Goal: Navigation & Orientation: Find specific page/section

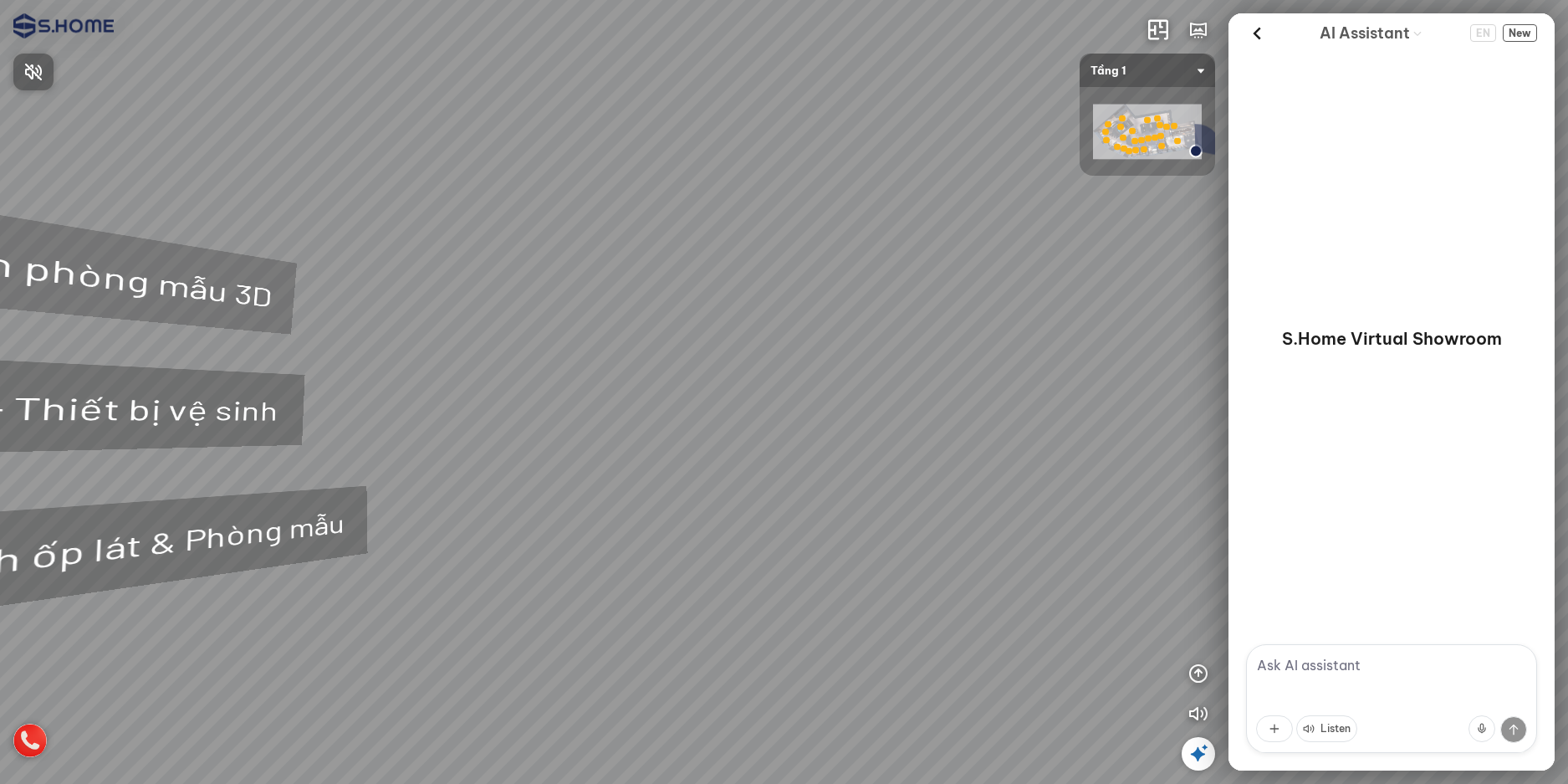
click at [1197, 710] on div at bounding box center [784, 392] width 1568 height 784
click at [1194, 711] on icon "button" at bounding box center [1199, 714] width 20 height 20
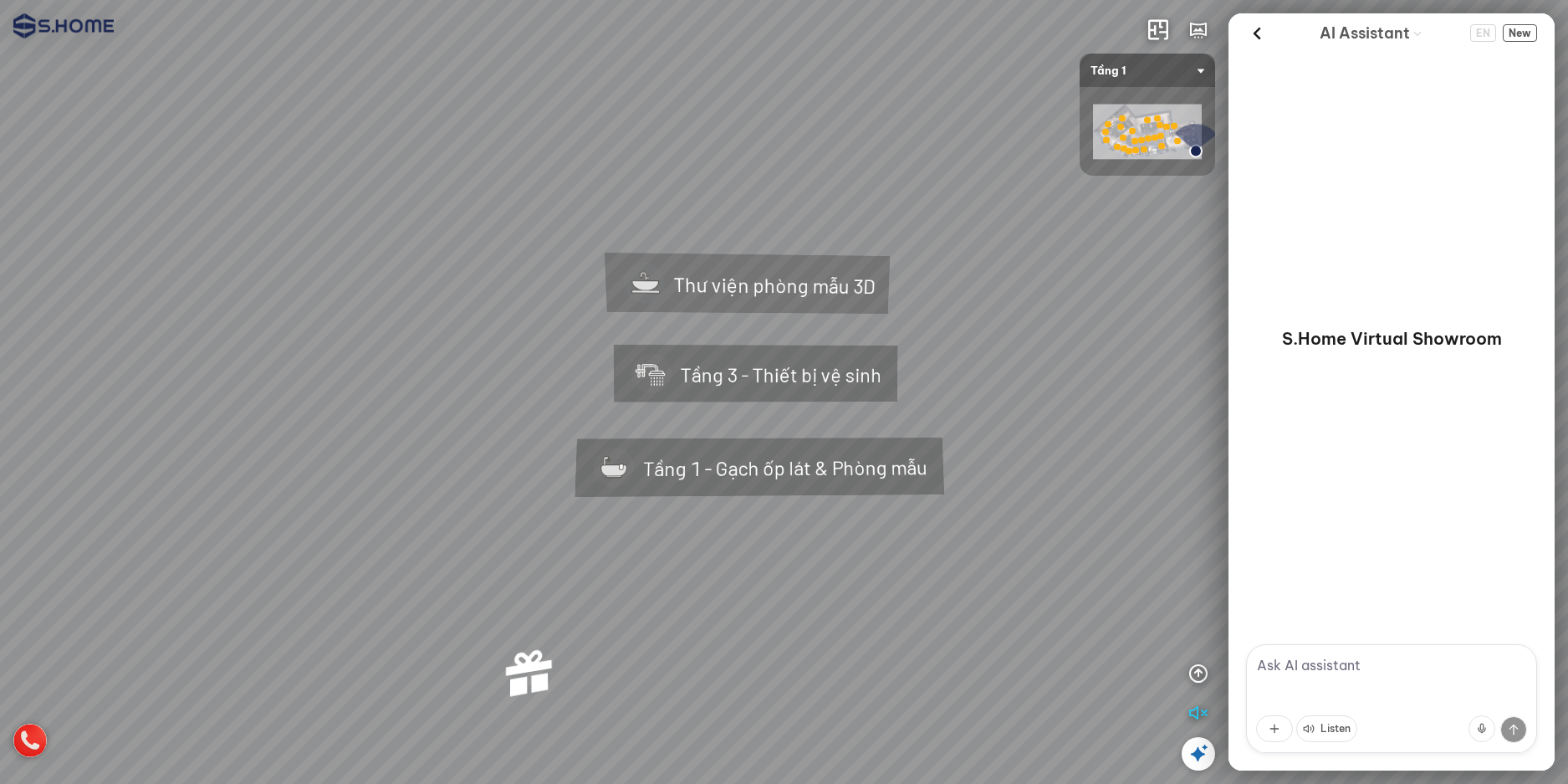
drag, startPoint x: 533, startPoint y: 653, endPoint x: 777, endPoint y: 644, distance: 244.2
click at [777, 644] on div "Tầng 1 - Gạch ốp lát & Phòng mẫu Tầng 3 - Thiết bị vệ sinh Thư viện phòng mẫu 3D" at bounding box center [784, 392] width 1568 height 784
click at [713, 486] on div "Tầng 1 - Gạch ốp lát & Phòng mẫu" at bounding box center [757, 468] width 484 height 170
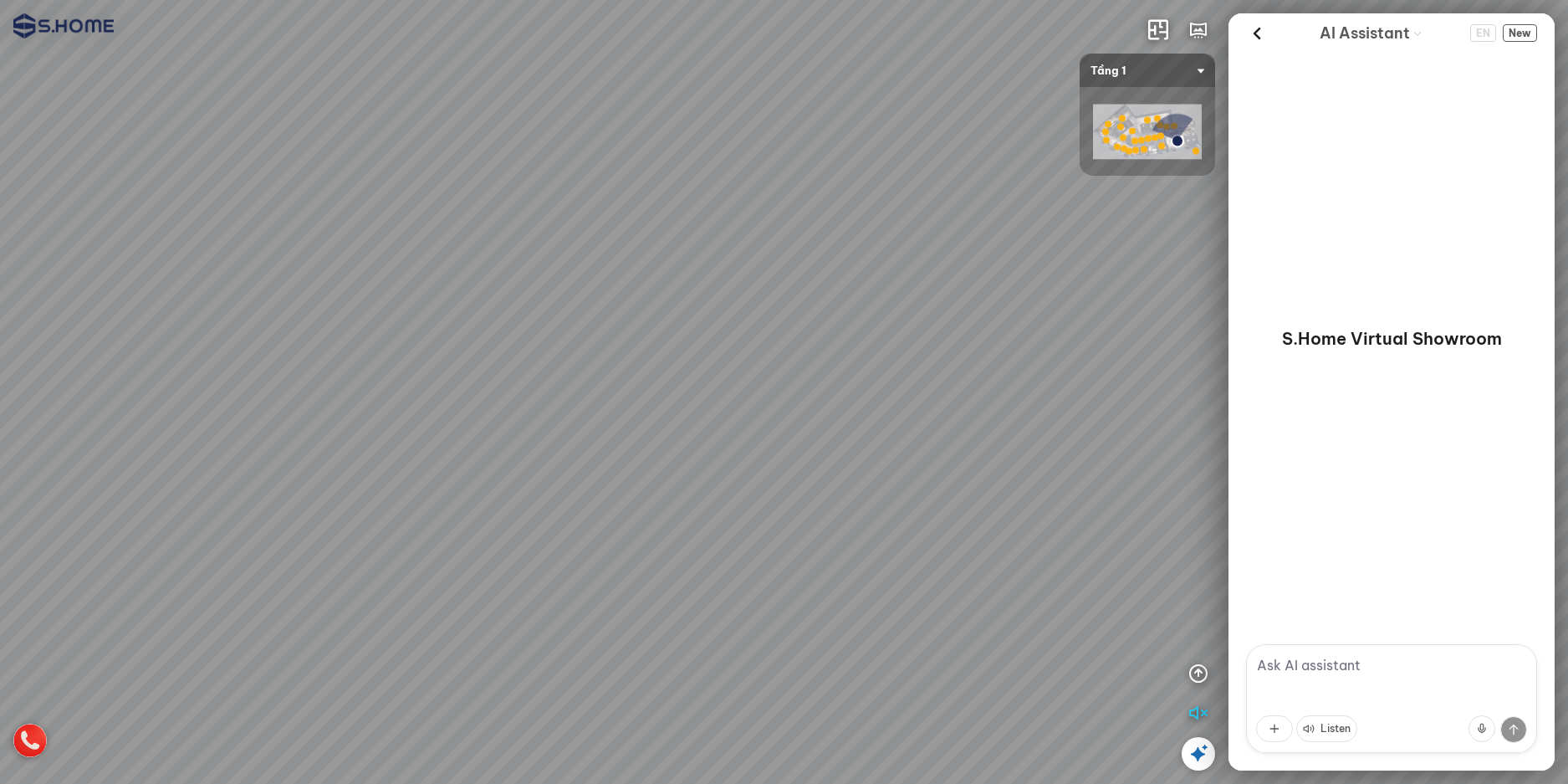
drag, startPoint x: 911, startPoint y: 661, endPoint x: 1204, endPoint y: 400, distance: 392.4
click at [1188, 394] on div at bounding box center [784, 392] width 1568 height 784
drag, startPoint x: 678, startPoint y: 488, endPoint x: 797, endPoint y: 521, distance: 123.5
click at [797, 521] on div at bounding box center [784, 392] width 1568 height 784
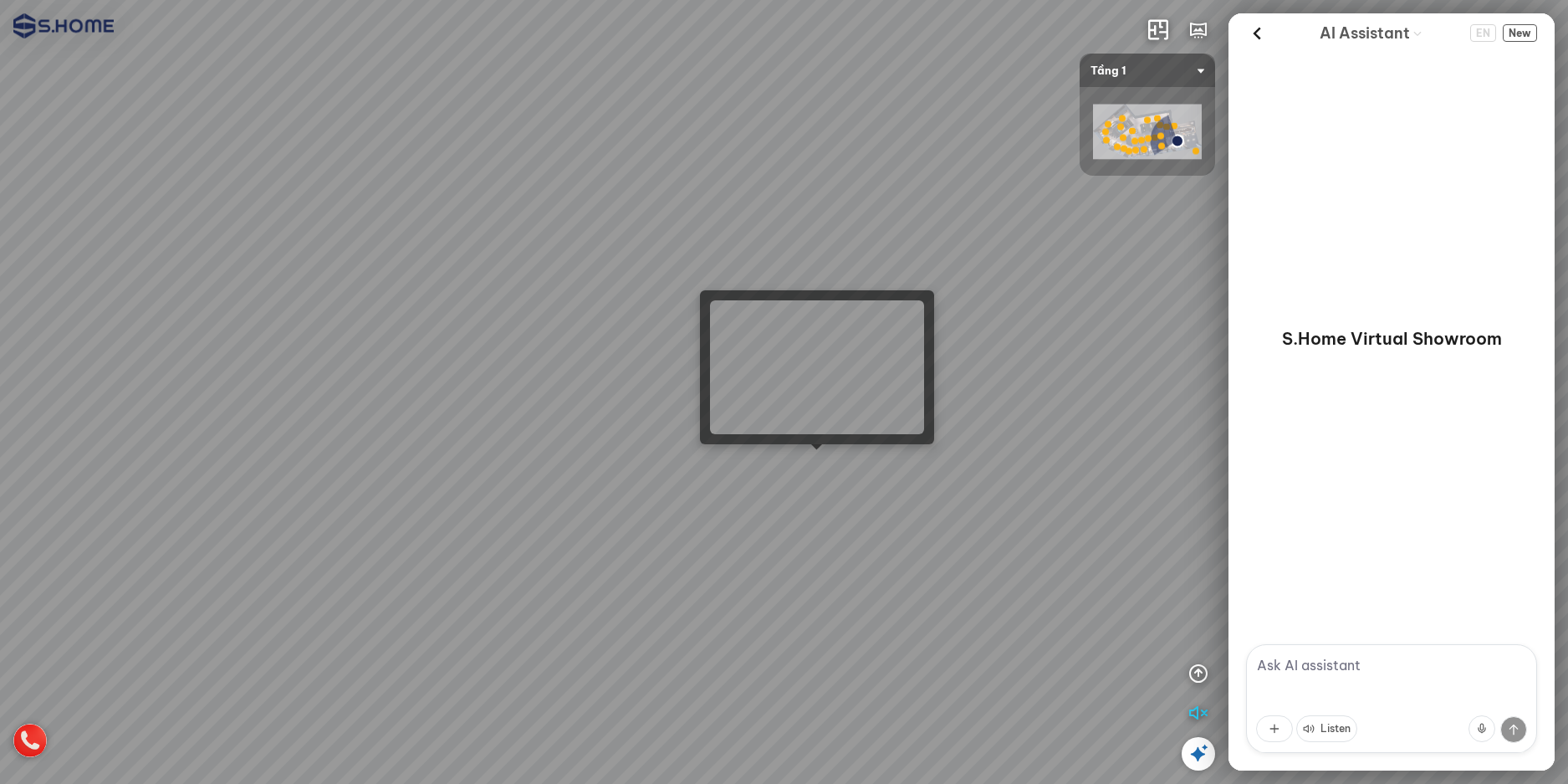
click at [821, 468] on div at bounding box center [784, 392] width 1568 height 784
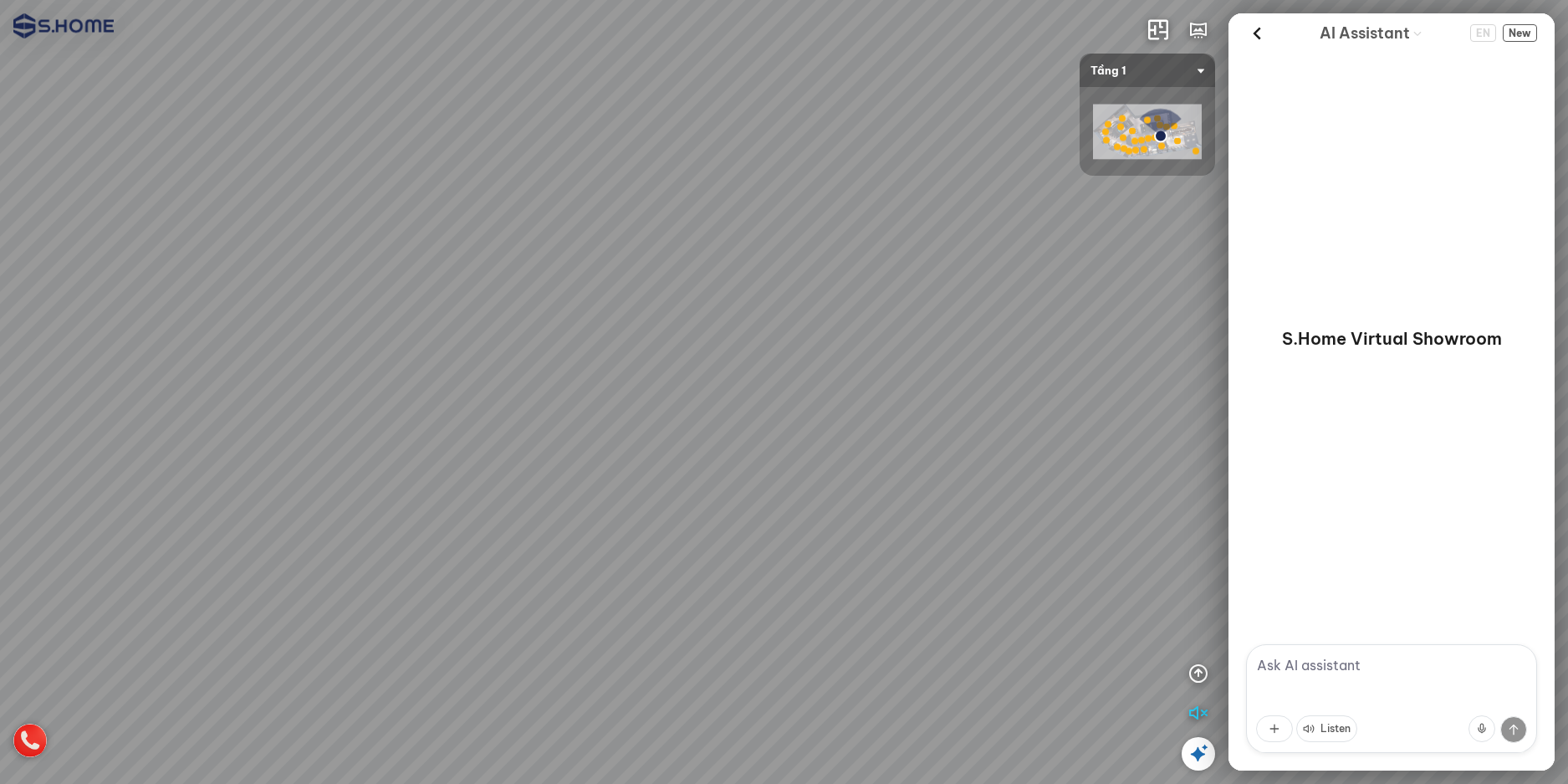
click at [1189, 95] on div at bounding box center [1147, 131] width 136 height 89
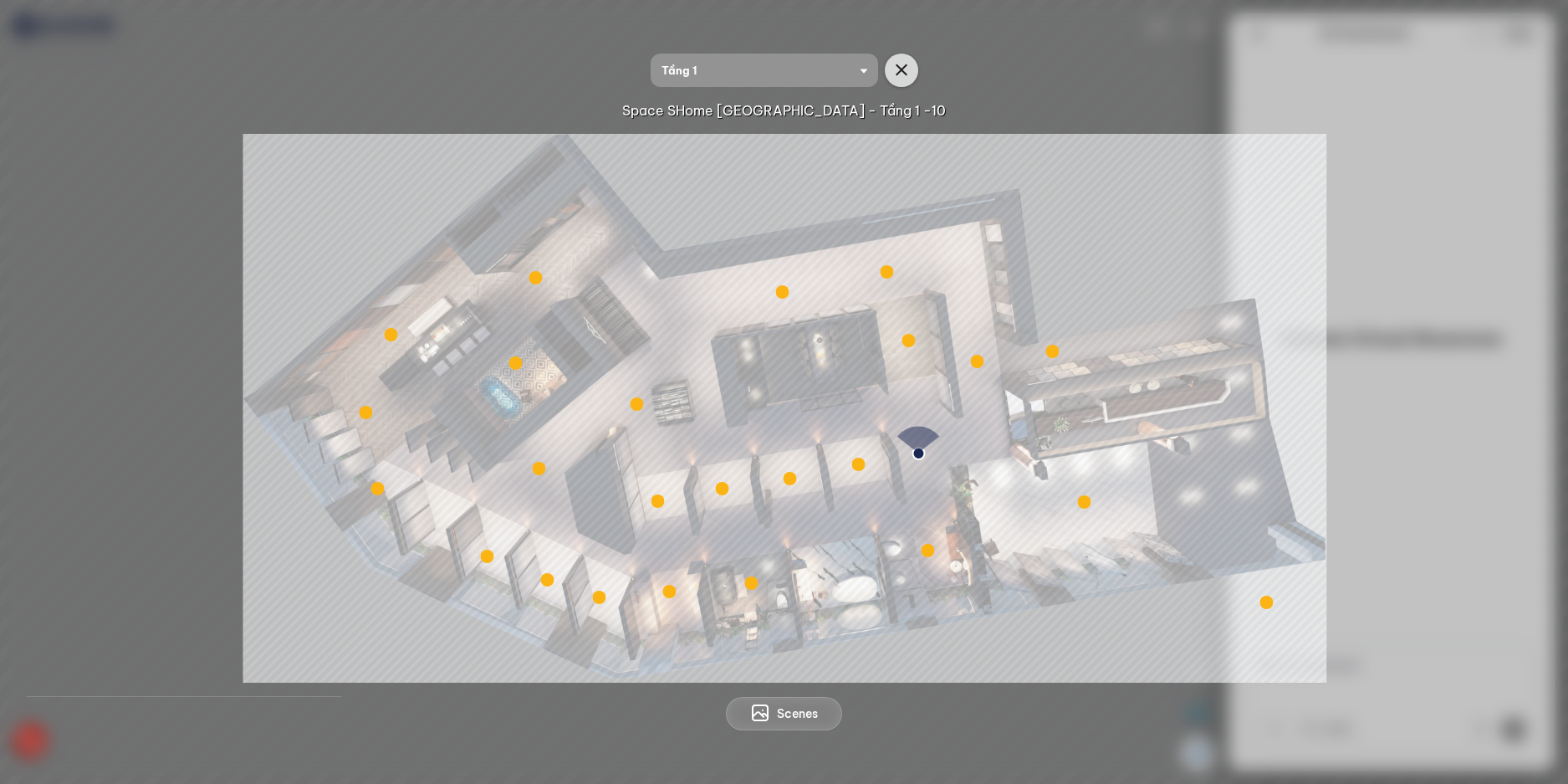
drag, startPoint x: 881, startPoint y: 85, endPoint x: 889, endPoint y: 80, distance: 9.4
click at [887, 83] on div "Tầng 1" at bounding box center [784, 70] width 268 height 33
click at [891, 76] on icon "button" at bounding box center [901, 70] width 20 height 20
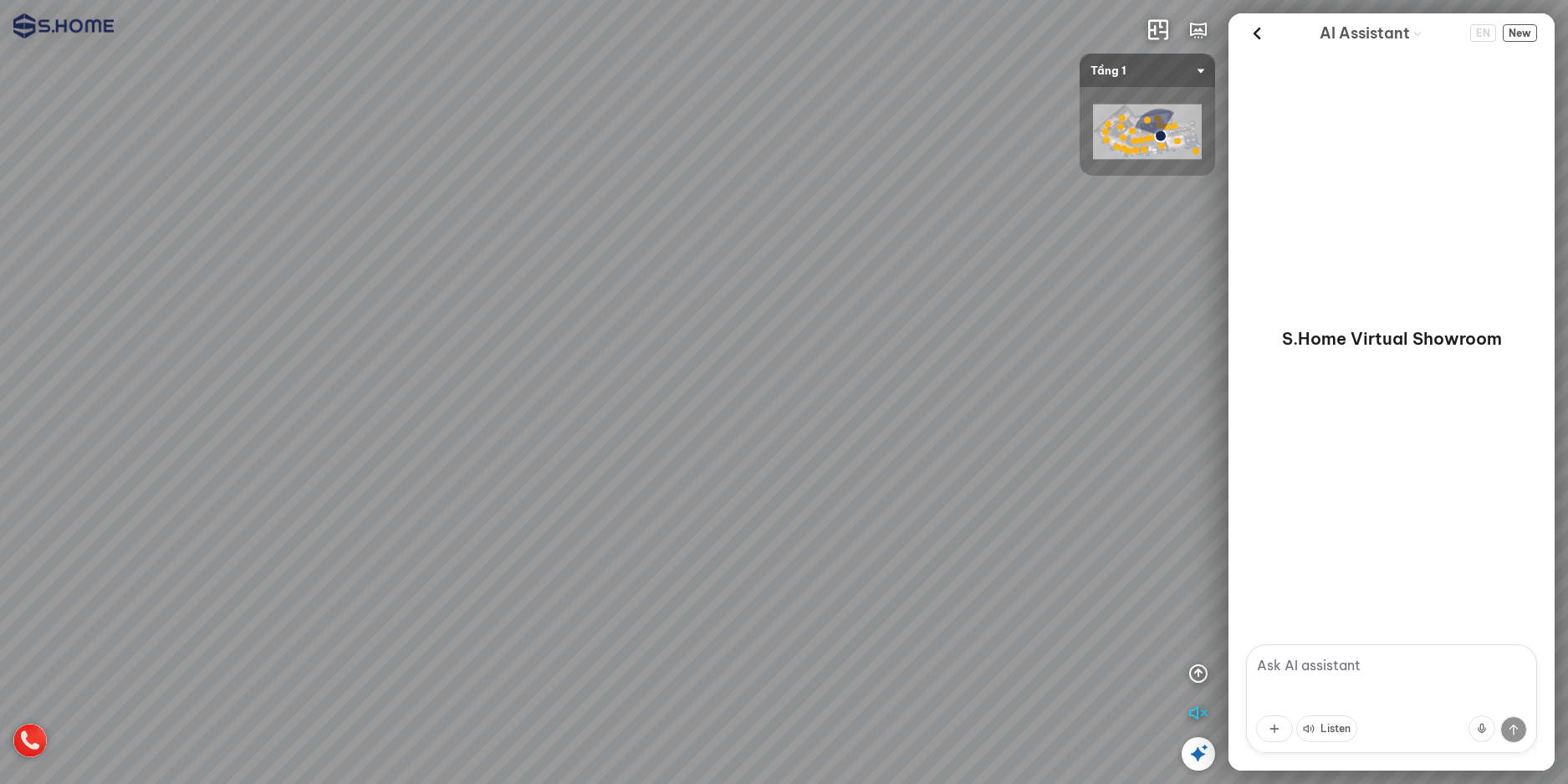
drag, startPoint x: 761, startPoint y: 569, endPoint x: 1112, endPoint y: 456, distance: 368.7
click at [1110, 456] on div at bounding box center [784, 392] width 1568 height 784
drag, startPoint x: 887, startPoint y: 535, endPoint x: 660, endPoint y: 445, distance: 244.2
click at [660, 445] on div at bounding box center [784, 392] width 1568 height 784
drag, startPoint x: 723, startPoint y: 488, endPoint x: 1038, endPoint y: 272, distance: 381.9
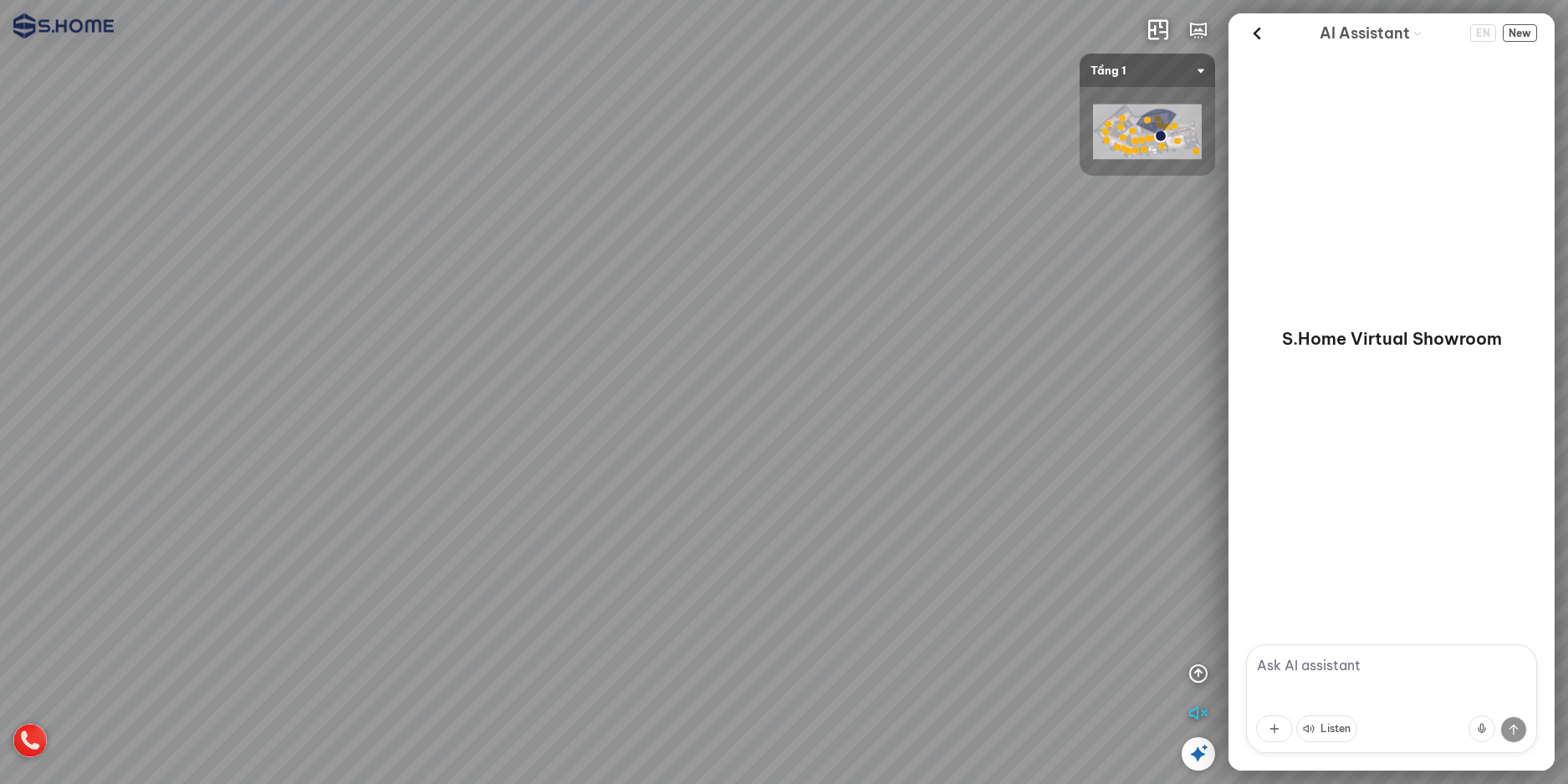
click at [1023, 281] on div at bounding box center [784, 392] width 1568 height 784
drag, startPoint x: 1139, startPoint y: 488, endPoint x: 1332, endPoint y: 530, distance: 197.5
click at [1332, 530] on div "INFO: krpano 1.20.8 (build [DATE]) INFO: HTML5/Desktop - Chrome 139.0 - WebGL I…" at bounding box center [784, 392] width 1568 height 784
drag, startPoint x: 912, startPoint y: 491, endPoint x: 1087, endPoint y: 697, distance: 270.3
click at [1087, 697] on div at bounding box center [784, 392] width 1568 height 784
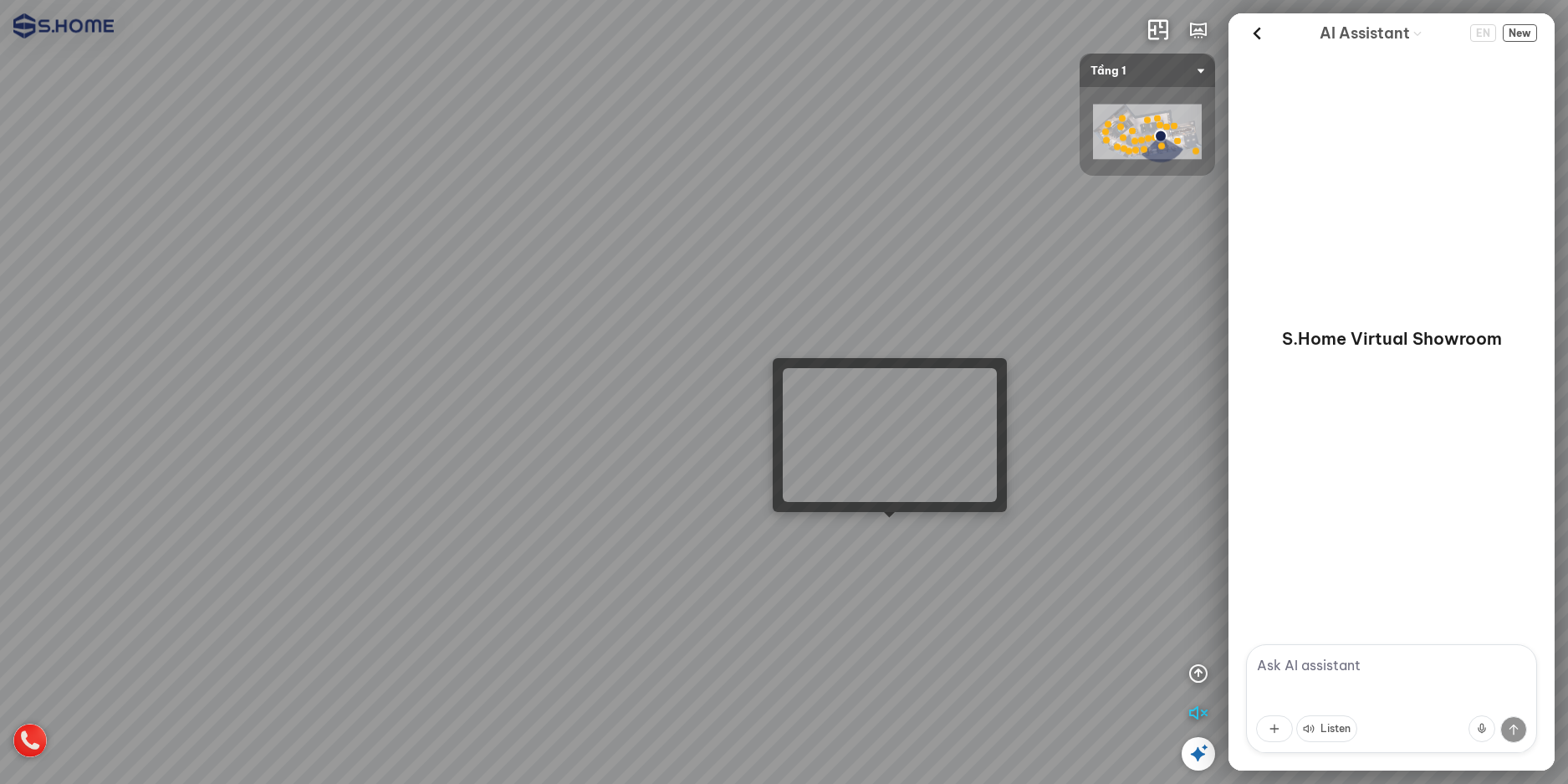
click at [894, 539] on div at bounding box center [784, 392] width 1568 height 784
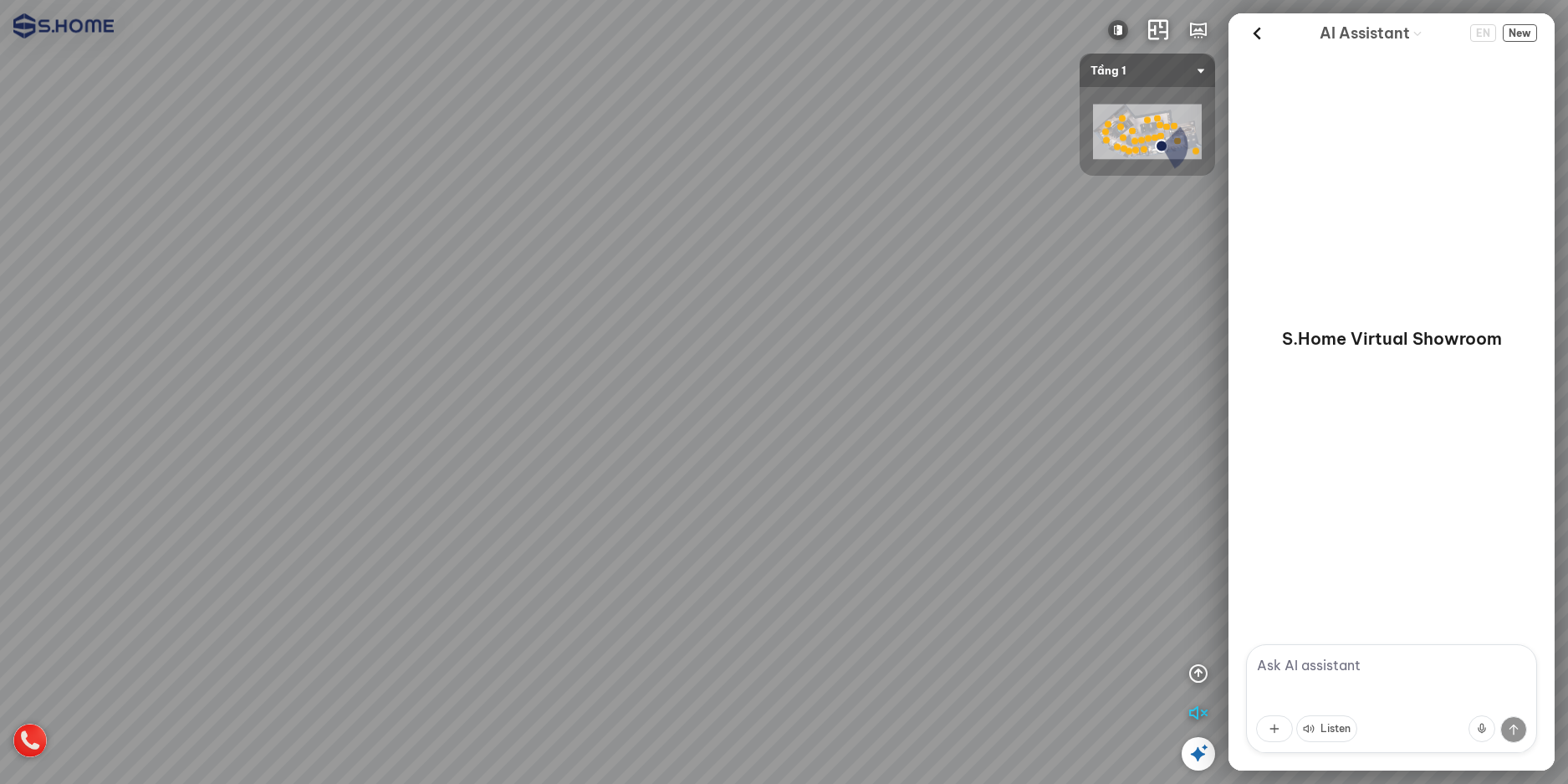
drag, startPoint x: 925, startPoint y: 588, endPoint x: 358, endPoint y: 349, distance: 615.3
click at [405, 310] on div at bounding box center [784, 392] width 1568 height 784
drag, startPoint x: 841, startPoint y: 479, endPoint x: 202, endPoint y: 499, distance: 639.3
click at [214, 490] on div at bounding box center [784, 392] width 1568 height 784
drag, startPoint x: 909, startPoint y: 504, endPoint x: 441, endPoint y: 521, distance: 468.3
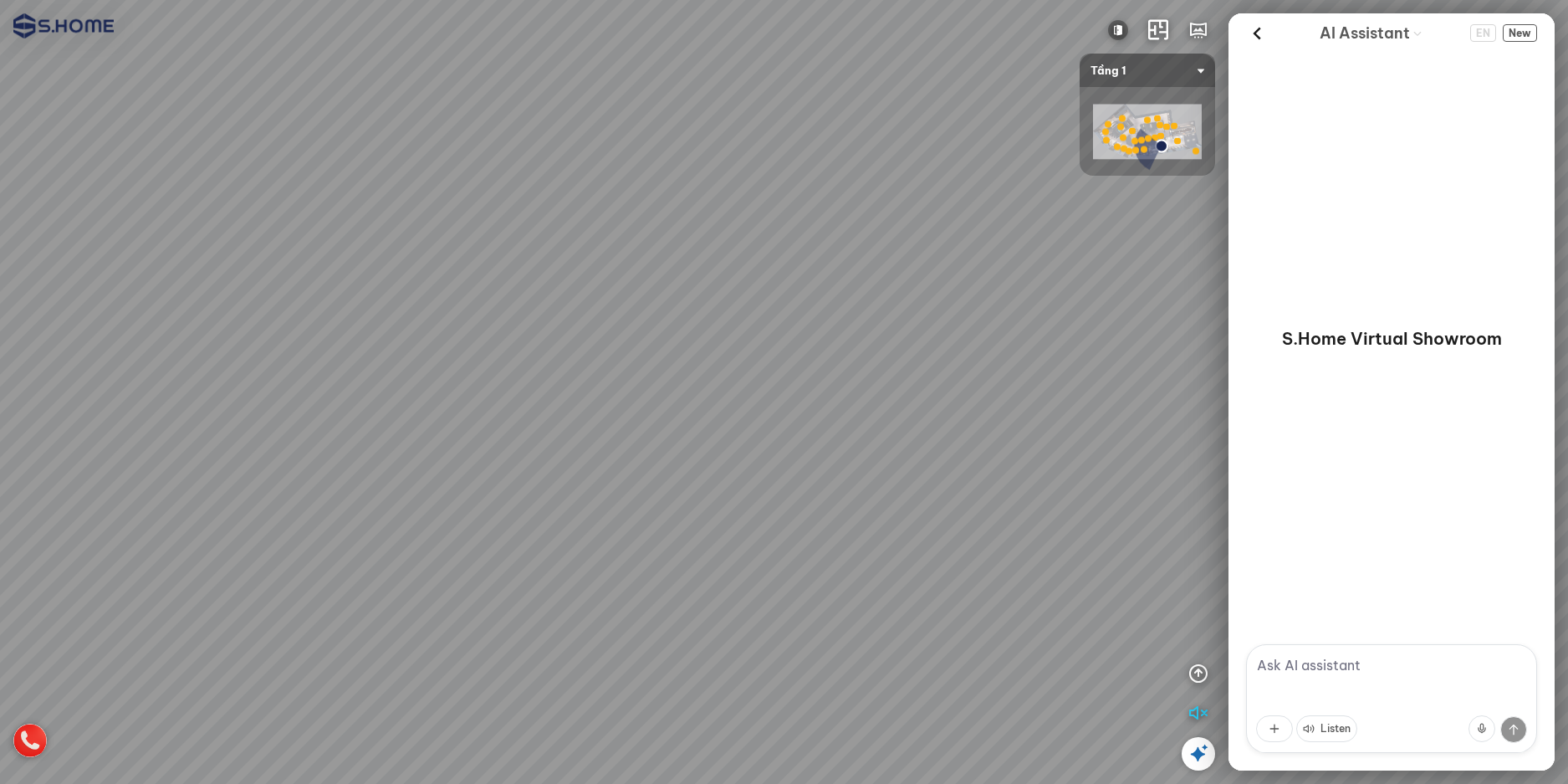
click at [448, 526] on div at bounding box center [784, 392] width 1568 height 784
drag, startPoint x: 961, startPoint y: 425, endPoint x: 982, endPoint y: 631, distance: 207.1
click at [969, 630] on div at bounding box center [784, 392] width 1568 height 784
drag, startPoint x: 966, startPoint y: 618, endPoint x: 882, endPoint y: 673, distance: 100.4
click at [882, 673] on div at bounding box center [784, 392] width 1568 height 784
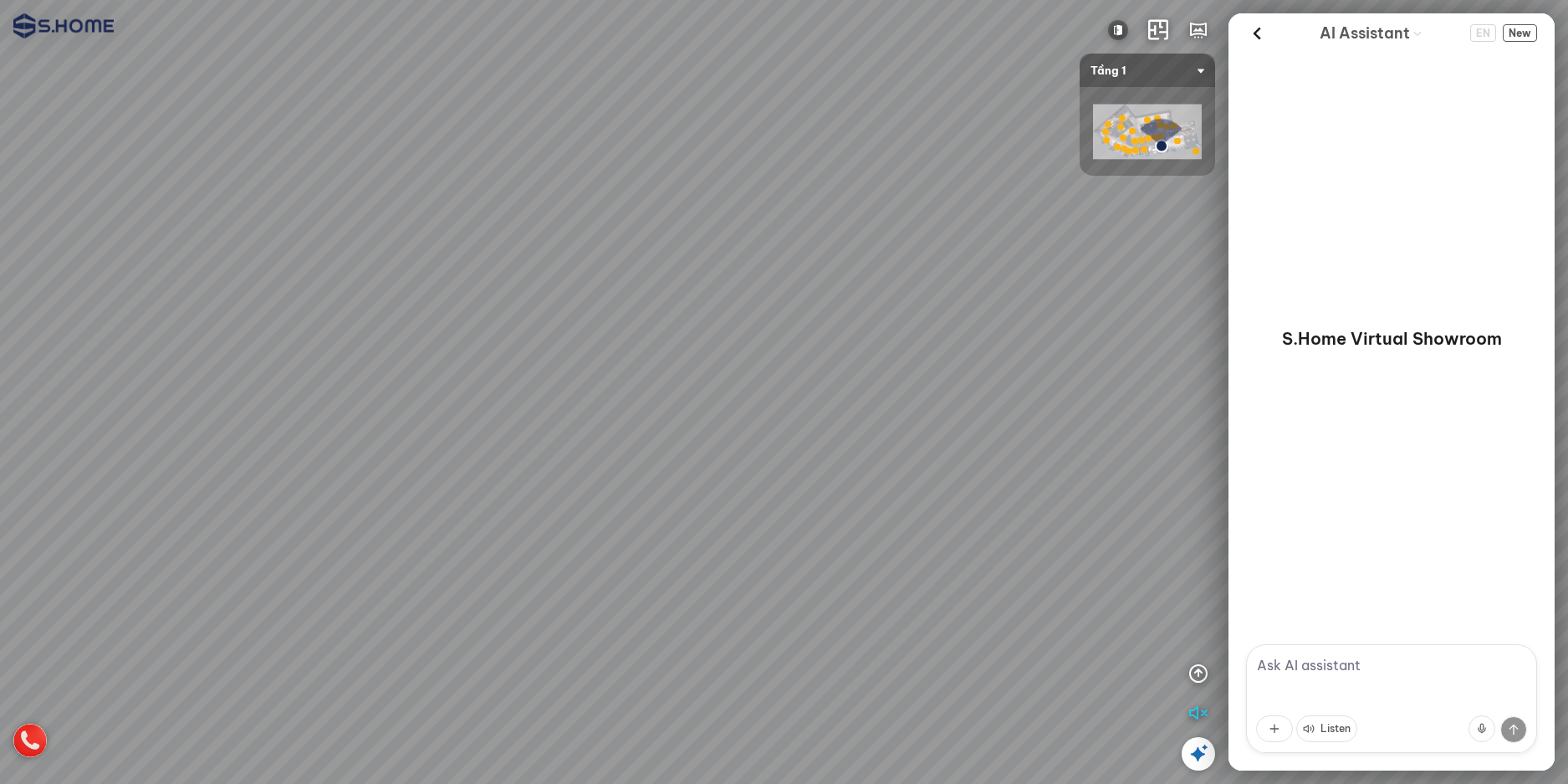
drag, startPoint x: 833, startPoint y: 646, endPoint x: 728, endPoint y: 604, distance: 113.1
click at [728, 604] on div at bounding box center [784, 392] width 1568 height 784
drag, startPoint x: 765, startPoint y: 601, endPoint x: 1187, endPoint y: 513, distance: 431.1
click at [1153, 531] on div at bounding box center [784, 392] width 1568 height 784
